Goal: Transaction & Acquisition: Purchase product/service

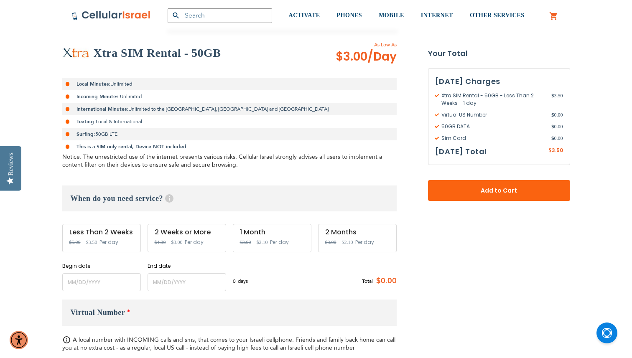
scroll to position [157, 0]
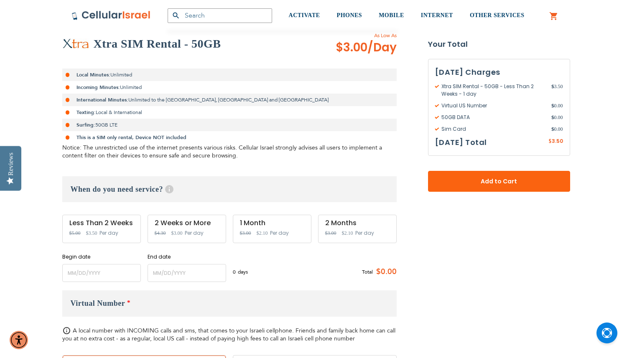
click at [185, 229] on div "2 Weeks or More Special Price $3.00 Regular Price $4.30 Per day" at bounding box center [187, 229] width 79 height 28
click at [99, 275] on input "name" at bounding box center [101, 273] width 79 height 18
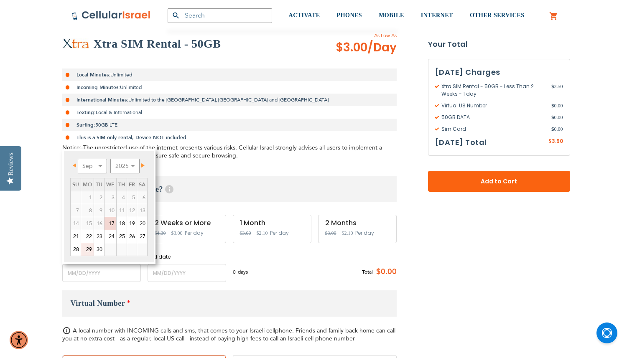
click at [88, 247] on link "29" at bounding box center [87, 249] width 13 height 13
type input "[DATE]"
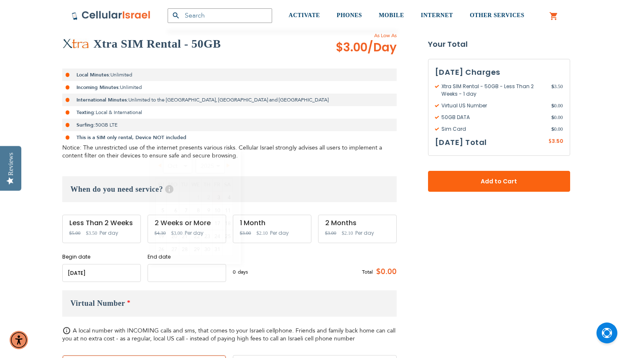
click at [169, 271] on input "name" at bounding box center [187, 273] width 79 height 18
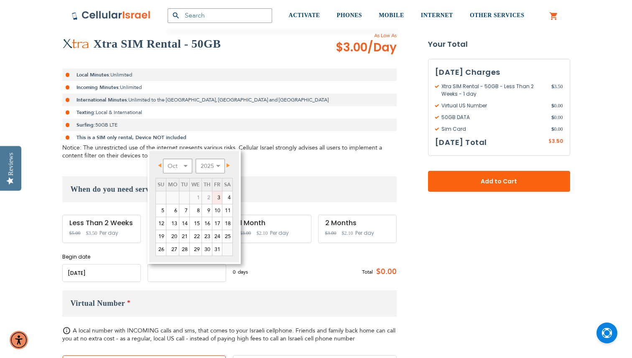
click at [169, 271] on input "name" at bounding box center [187, 273] width 79 height 18
click at [162, 222] on link "12" at bounding box center [161, 223] width 10 height 13
type input "[DATE]"
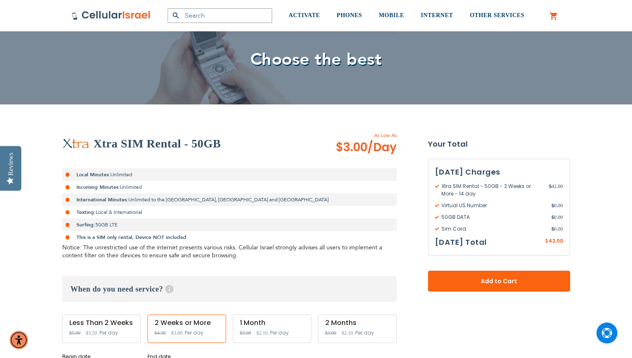
scroll to position [0, 0]
